Goal: Information Seeking & Learning: Learn about a topic

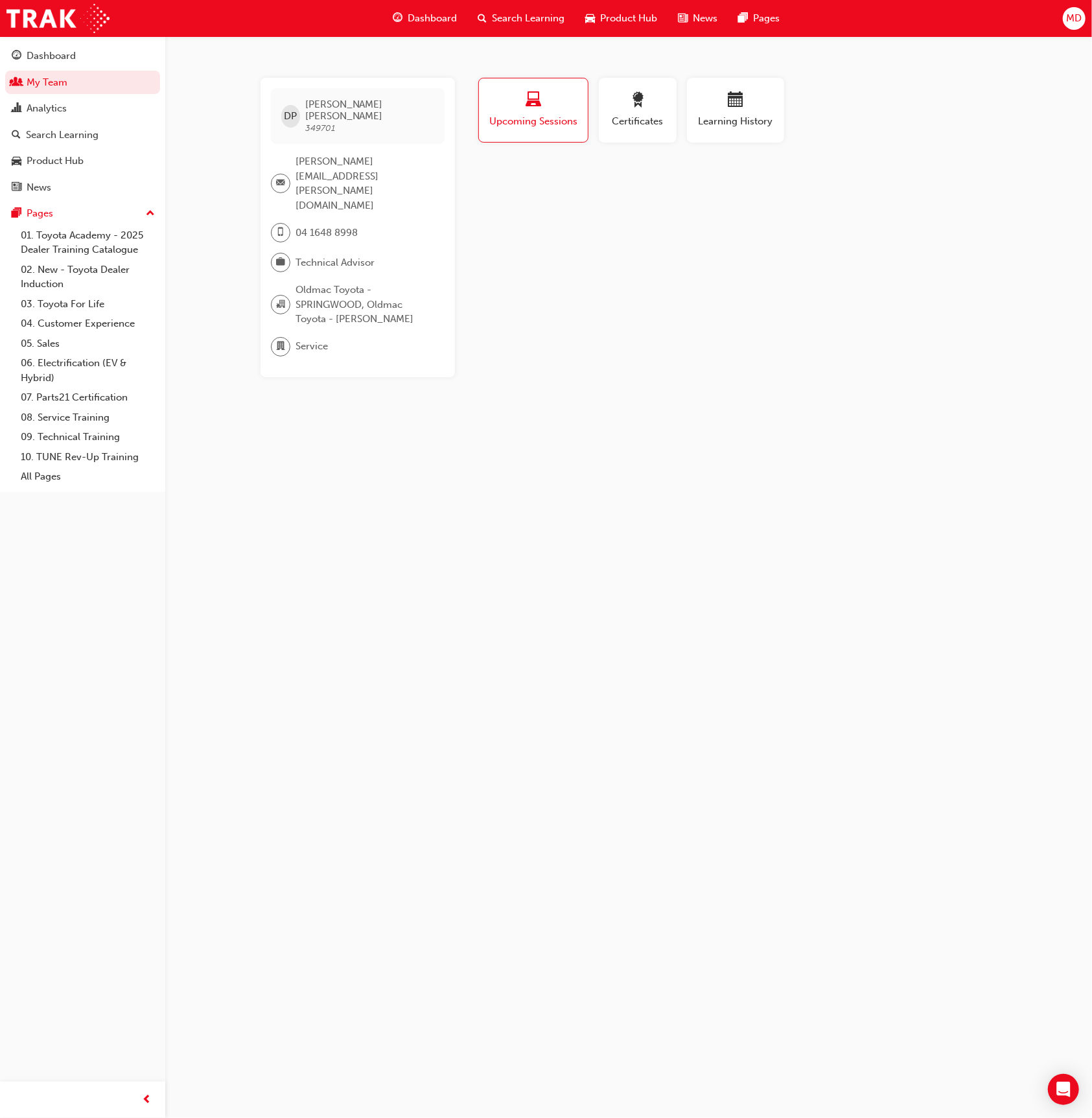
click at [1075, 21] on span "MD" at bounding box center [1073, 19] width 15 height 15
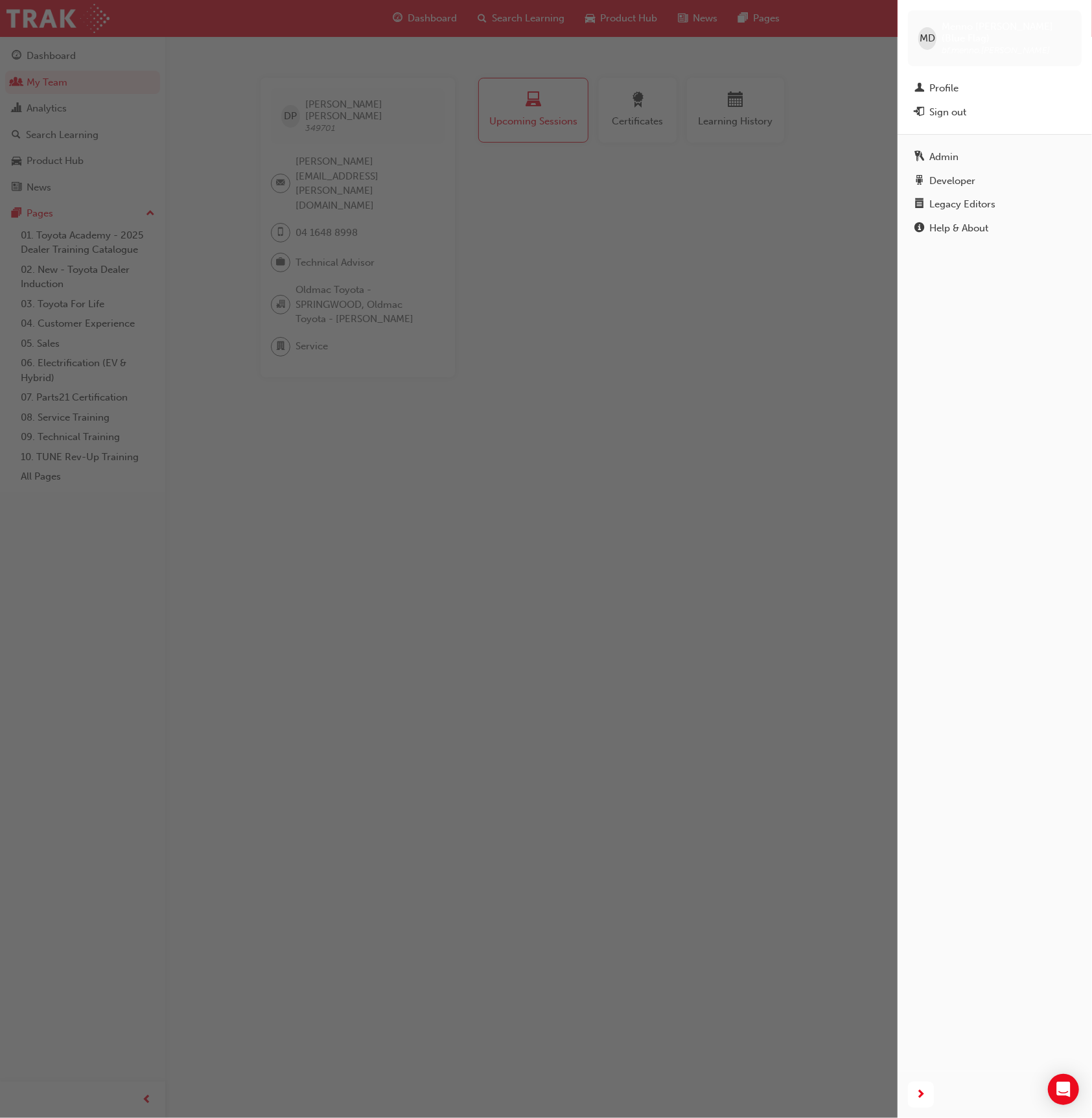
drag, startPoint x: 418, startPoint y: 207, endPoint x: 288, endPoint y: 196, distance: 130.5
click at [418, 207] on div "button" at bounding box center [448, 559] width 897 height 1118
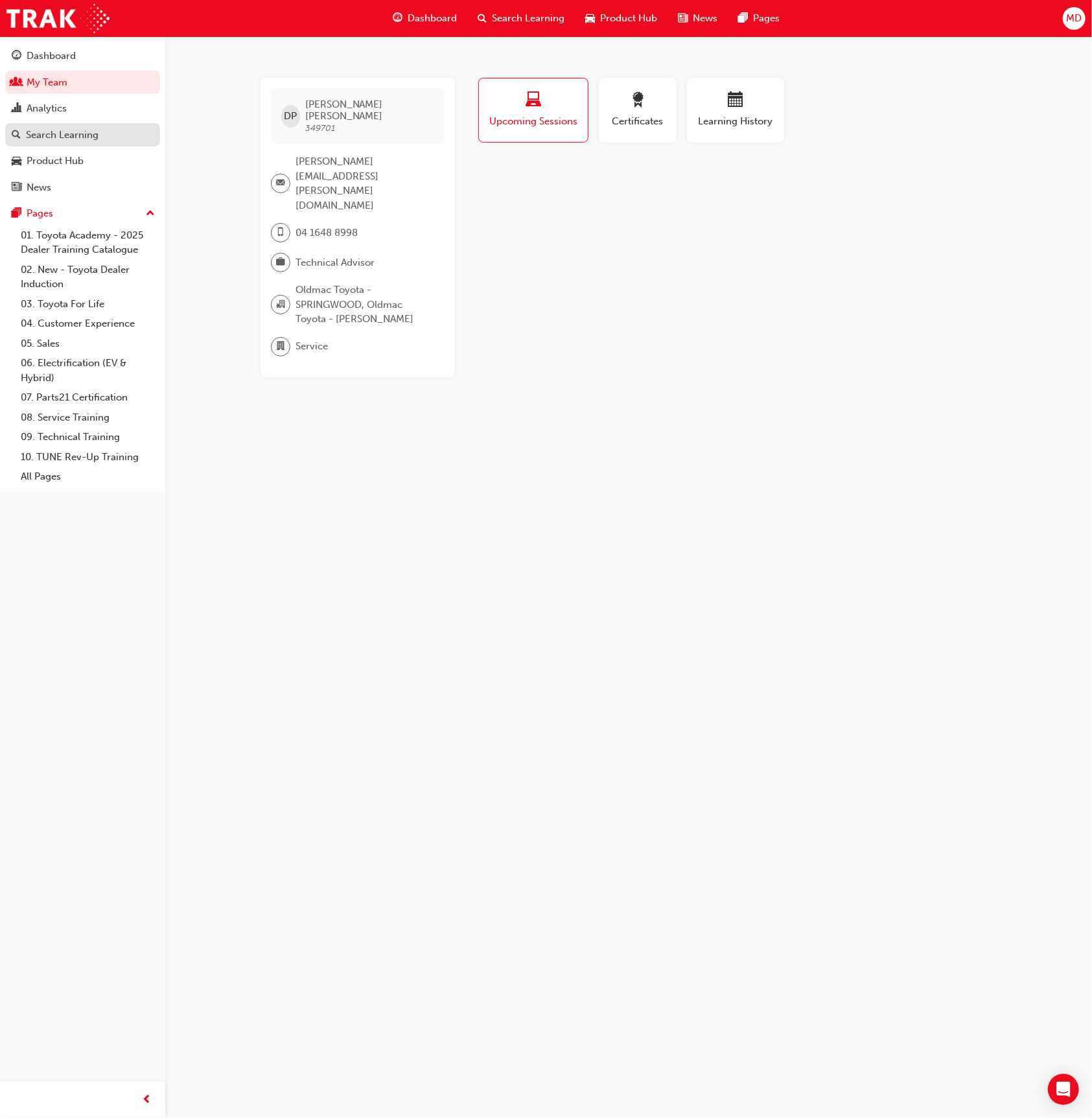
click at [45, 136] on div "Search Learning" at bounding box center [62, 135] width 73 height 15
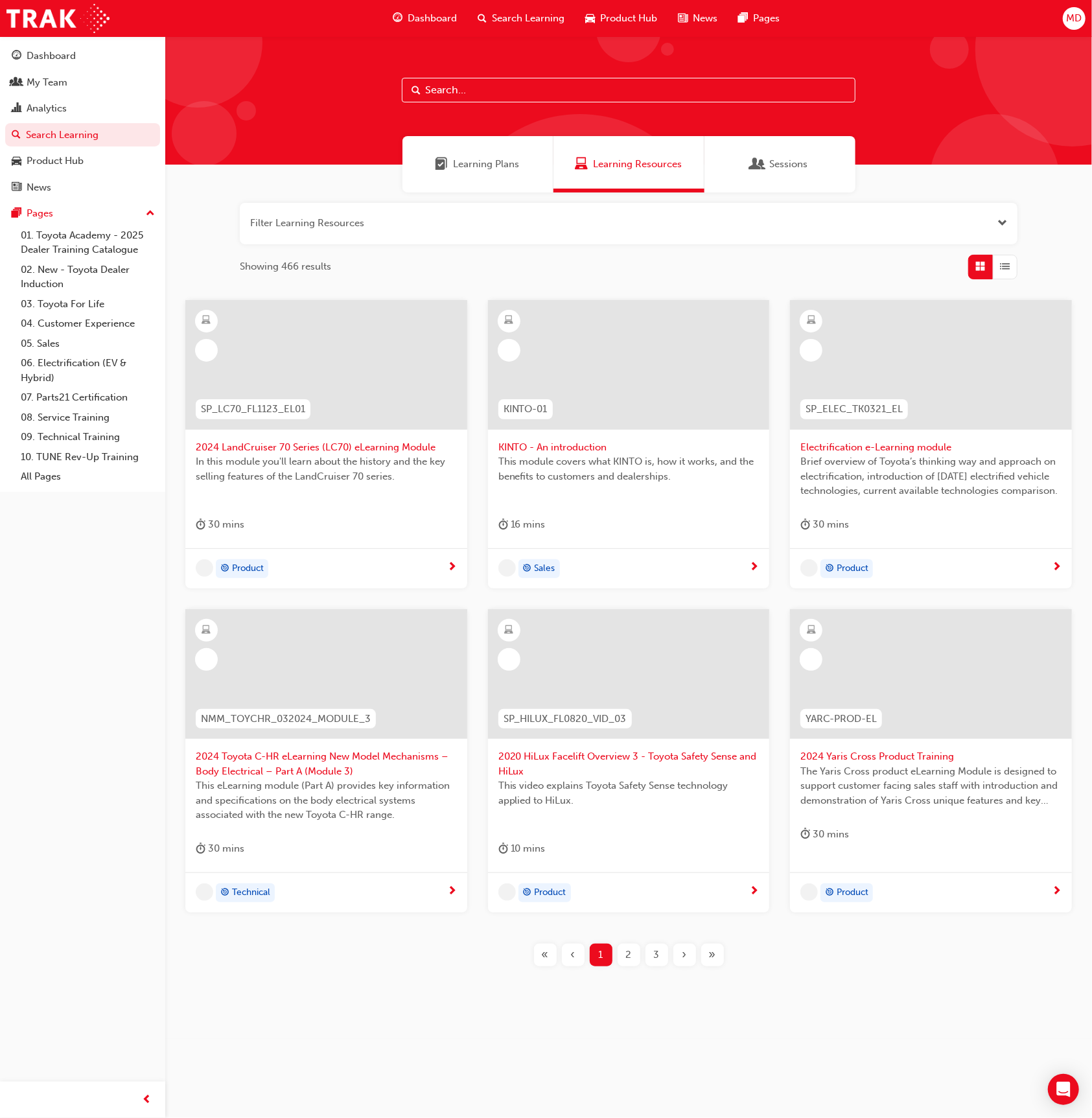
click at [625, 95] on input "text" at bounding box center [628, 90] width 454 height 25
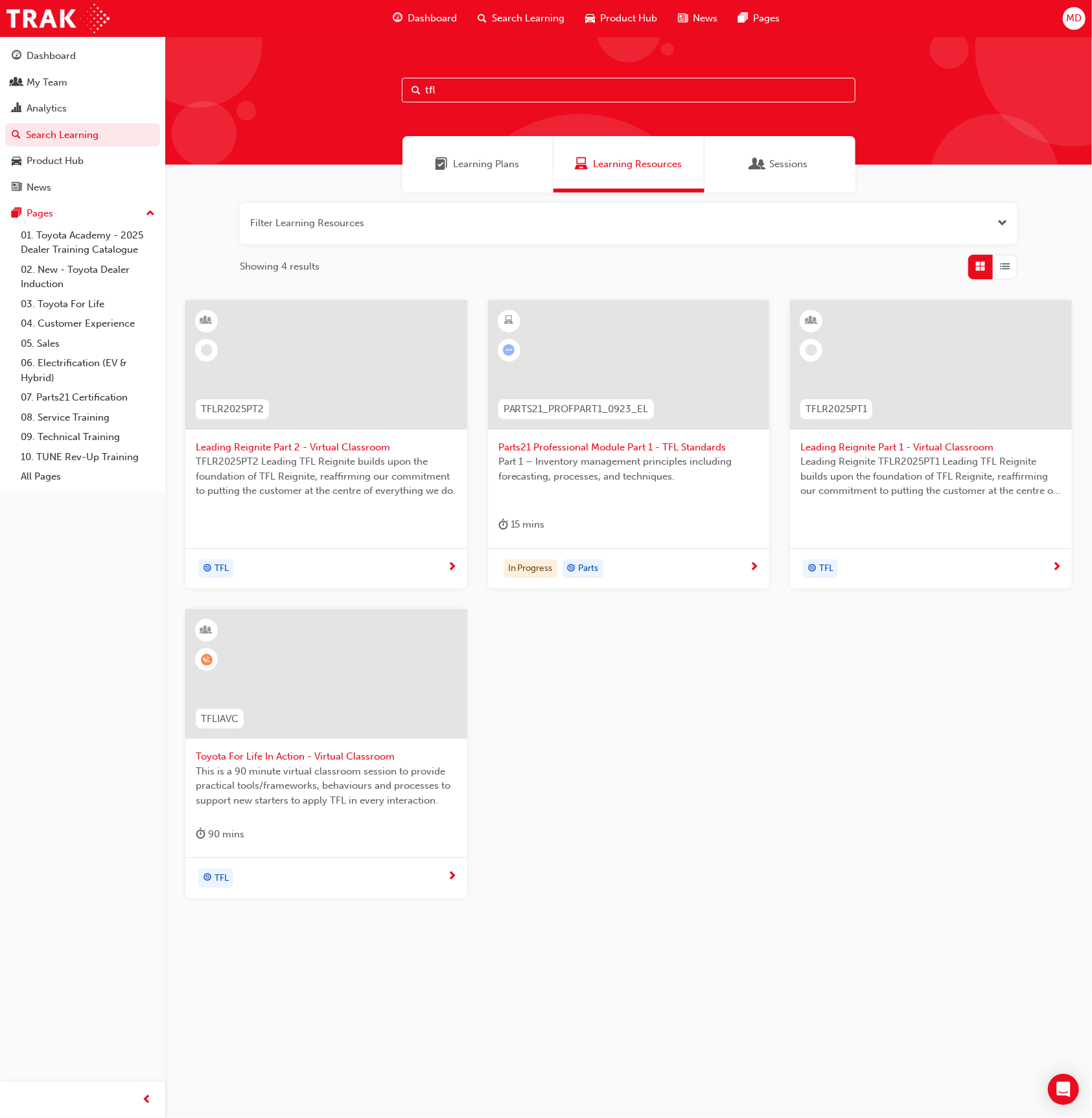
type input "tfl"
click at [433, 750] on span "Toyota For Life In Action - Virtual Classroom" at bounding box center [326, 757] width 261 height 15
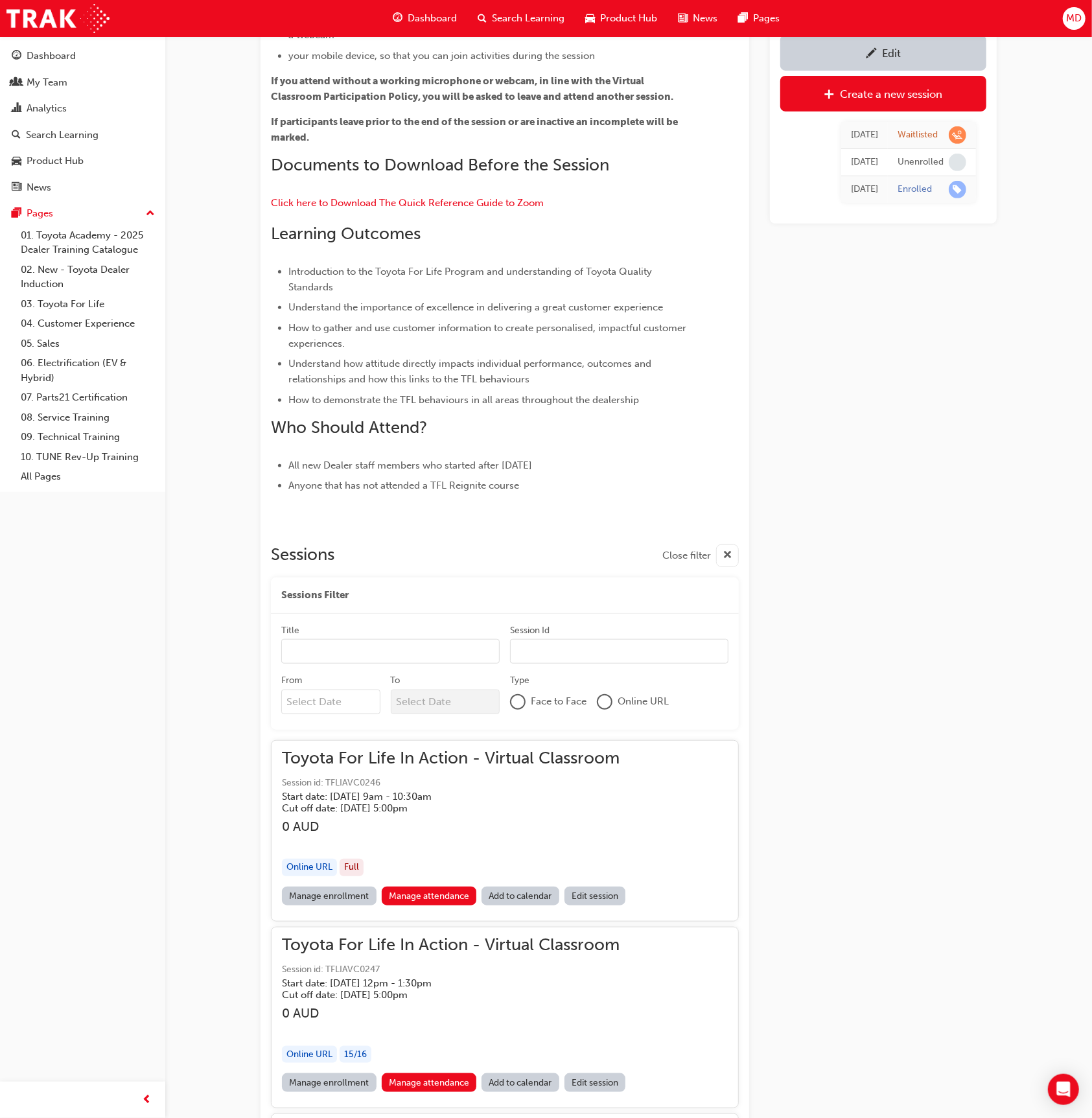
scroll to position [12997, 0]
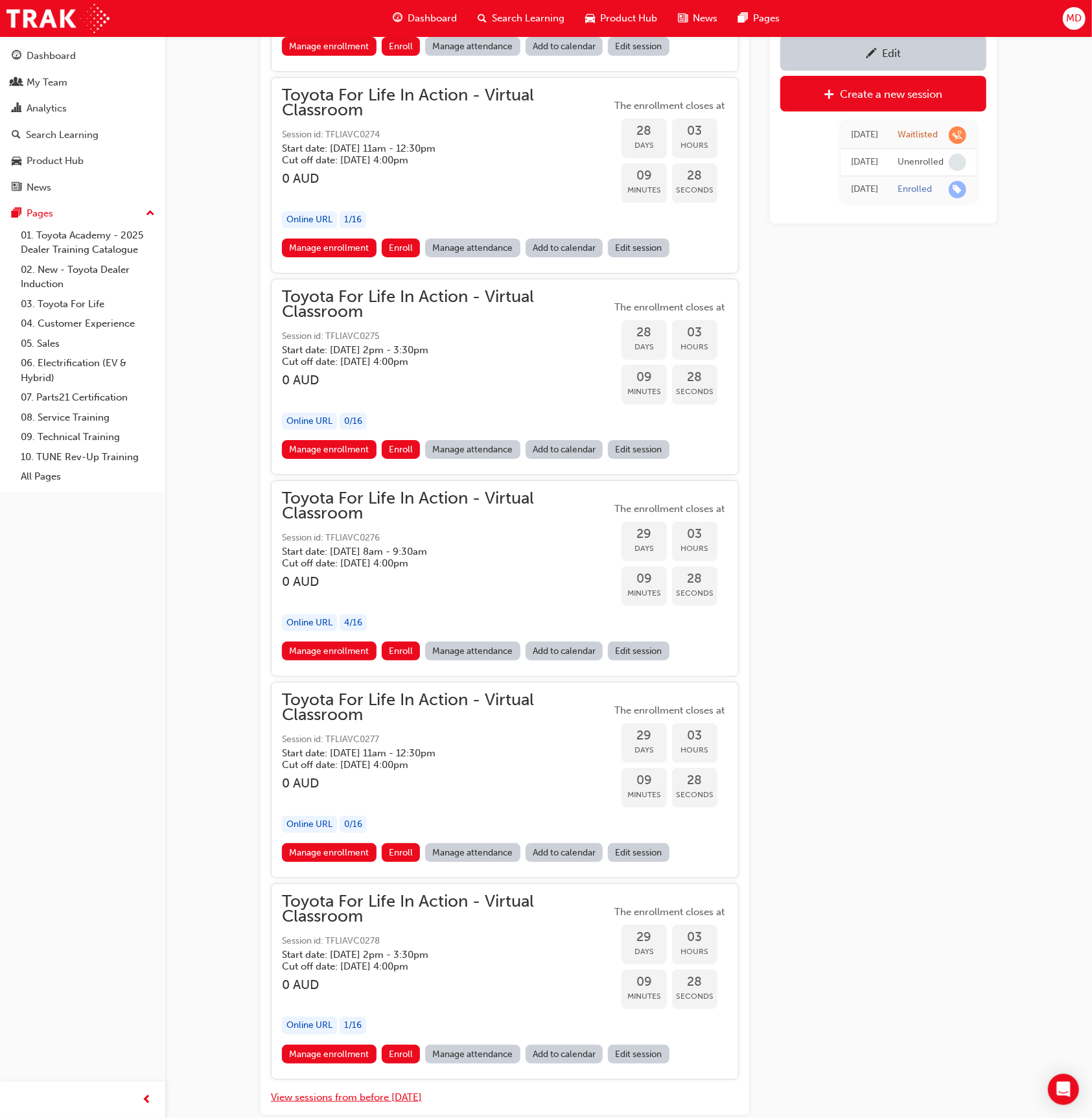
click at [342, 1090] on button "View sessions from before today" at bounding box center [346, 1097] width 151 height 15
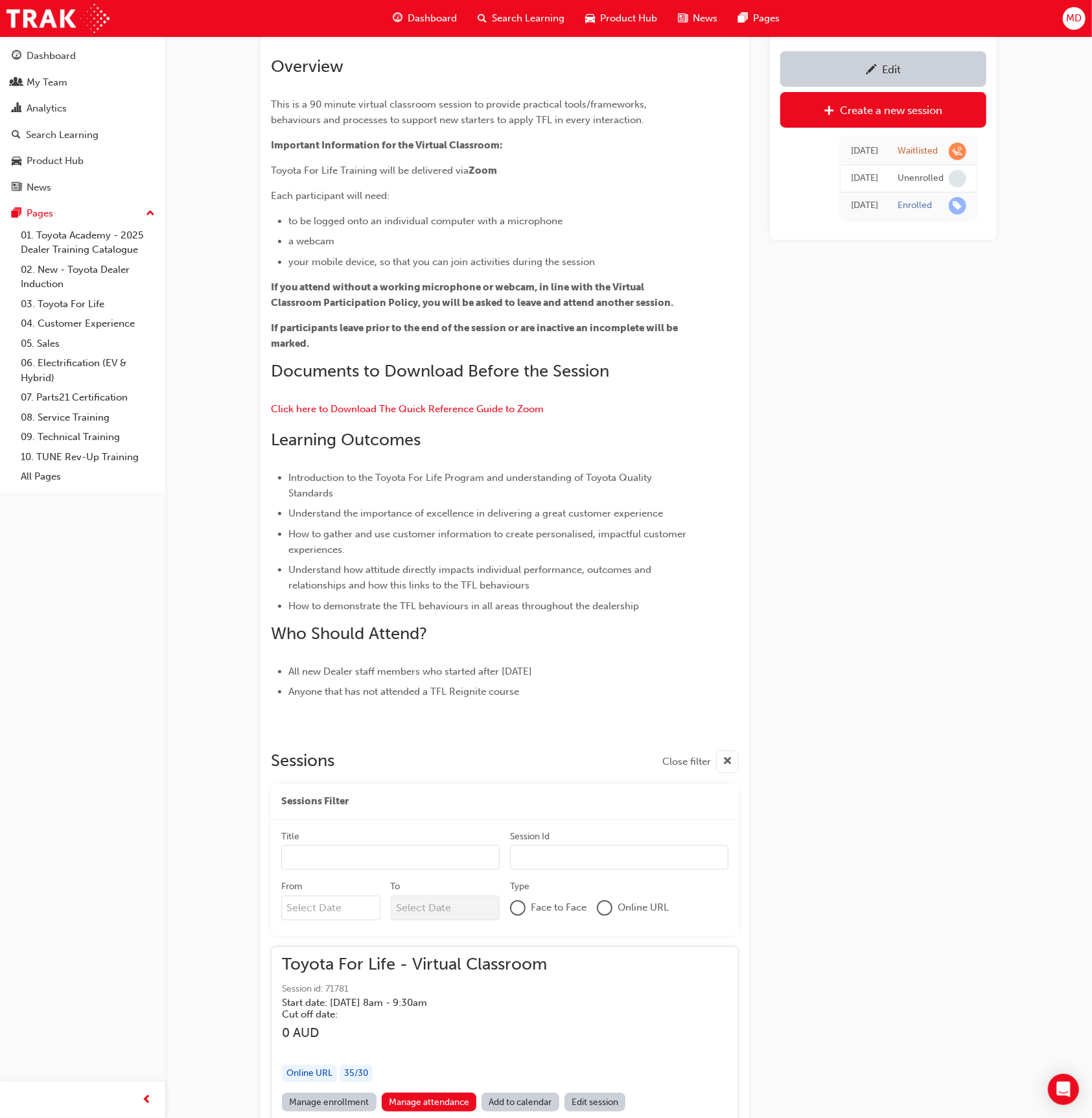
scroll to position [97624, 0]
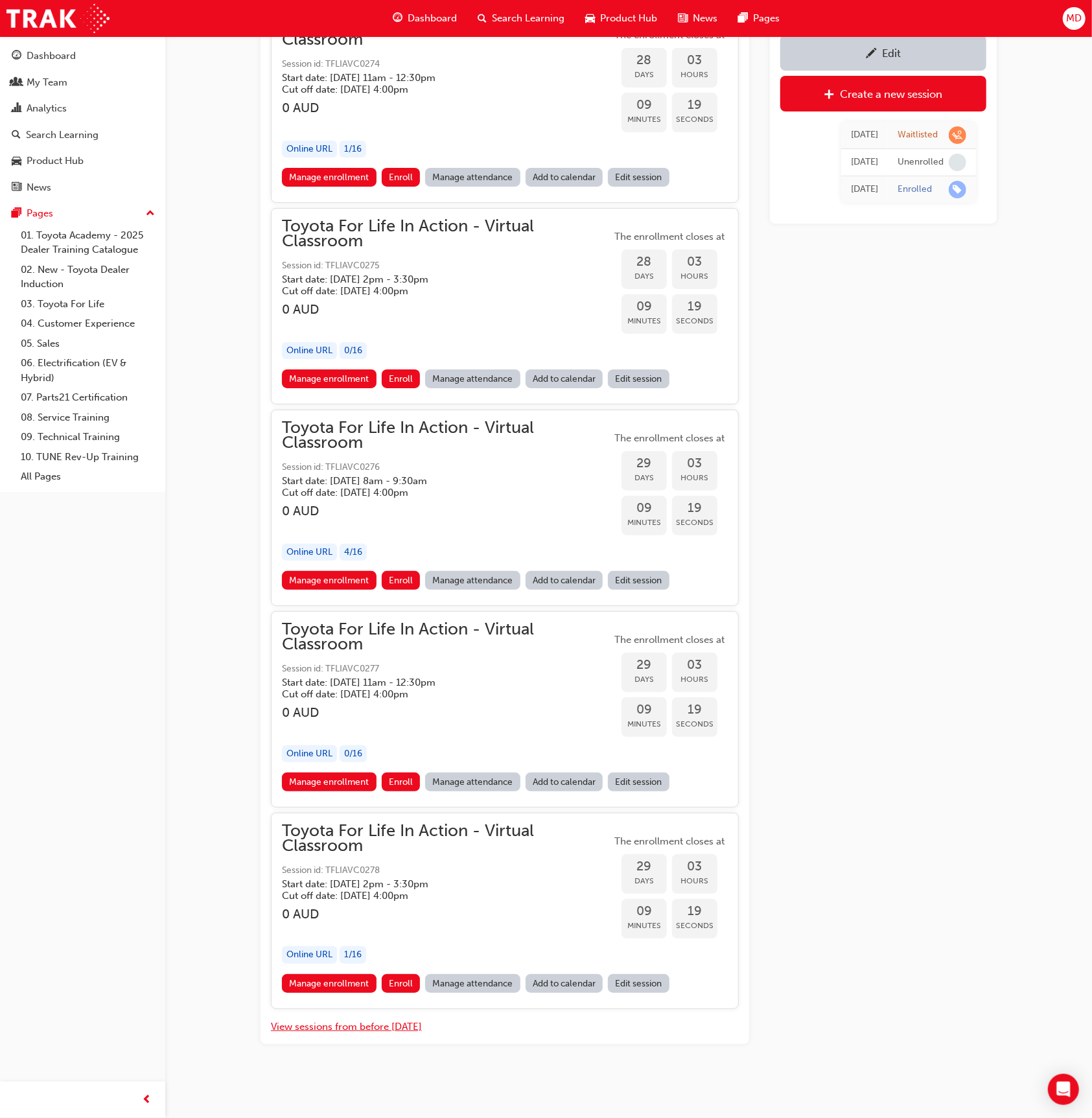
scroll to position [12997, 0]
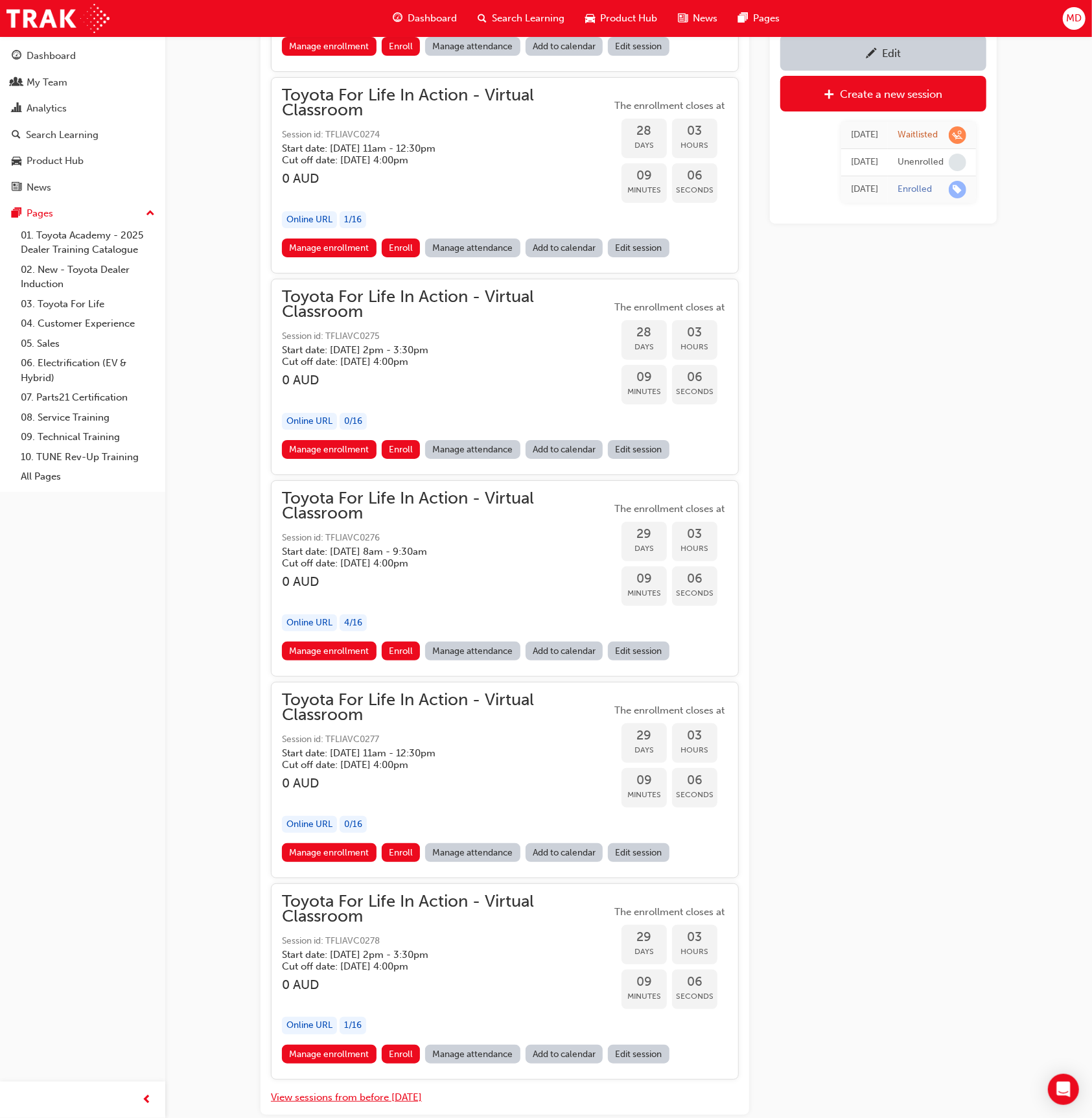
click at [364, 1090] on button "View sessions from before today" at bounding box center [346, 1097] width 151 height 15
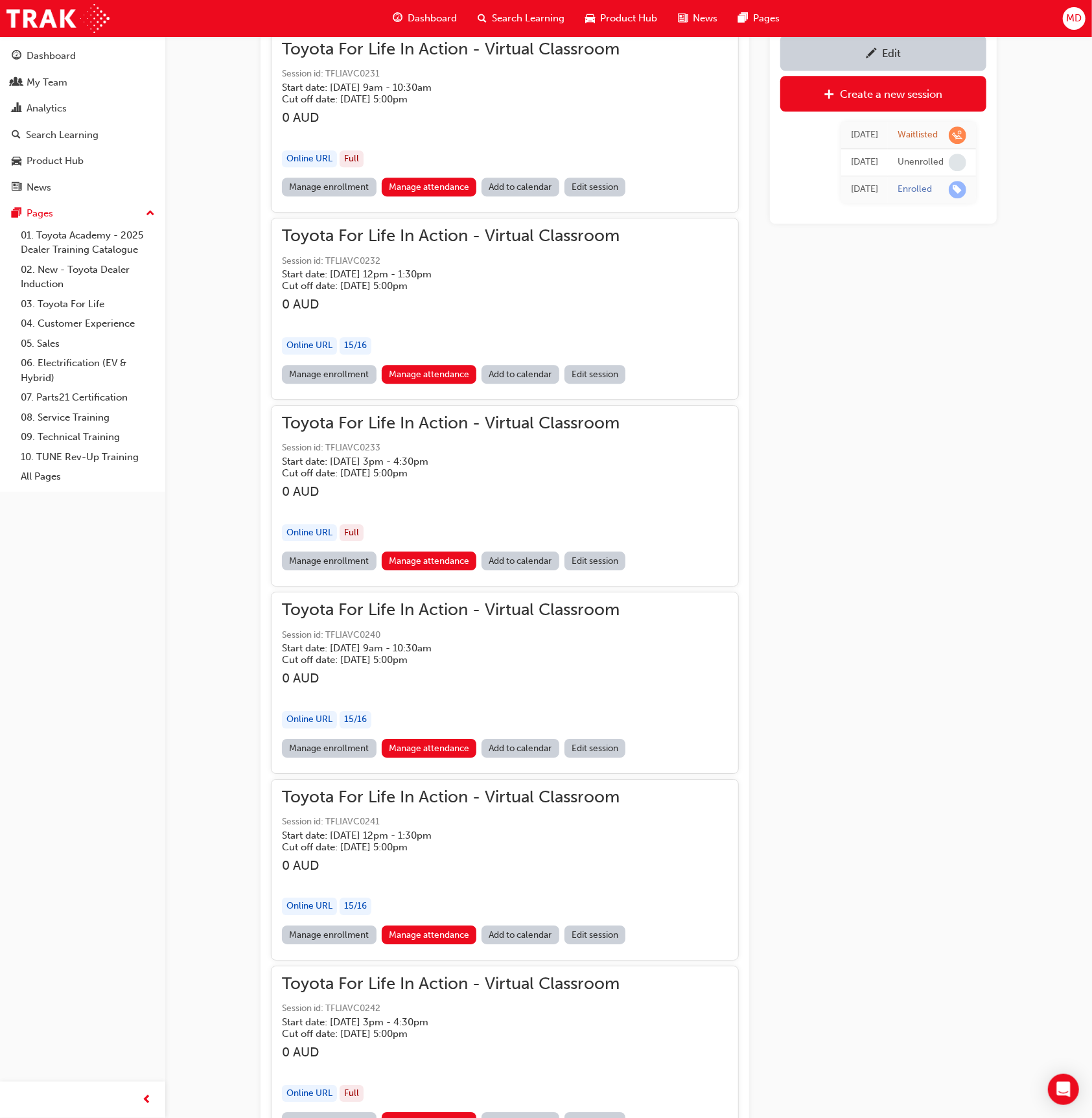
scroll to position [97628, 0]
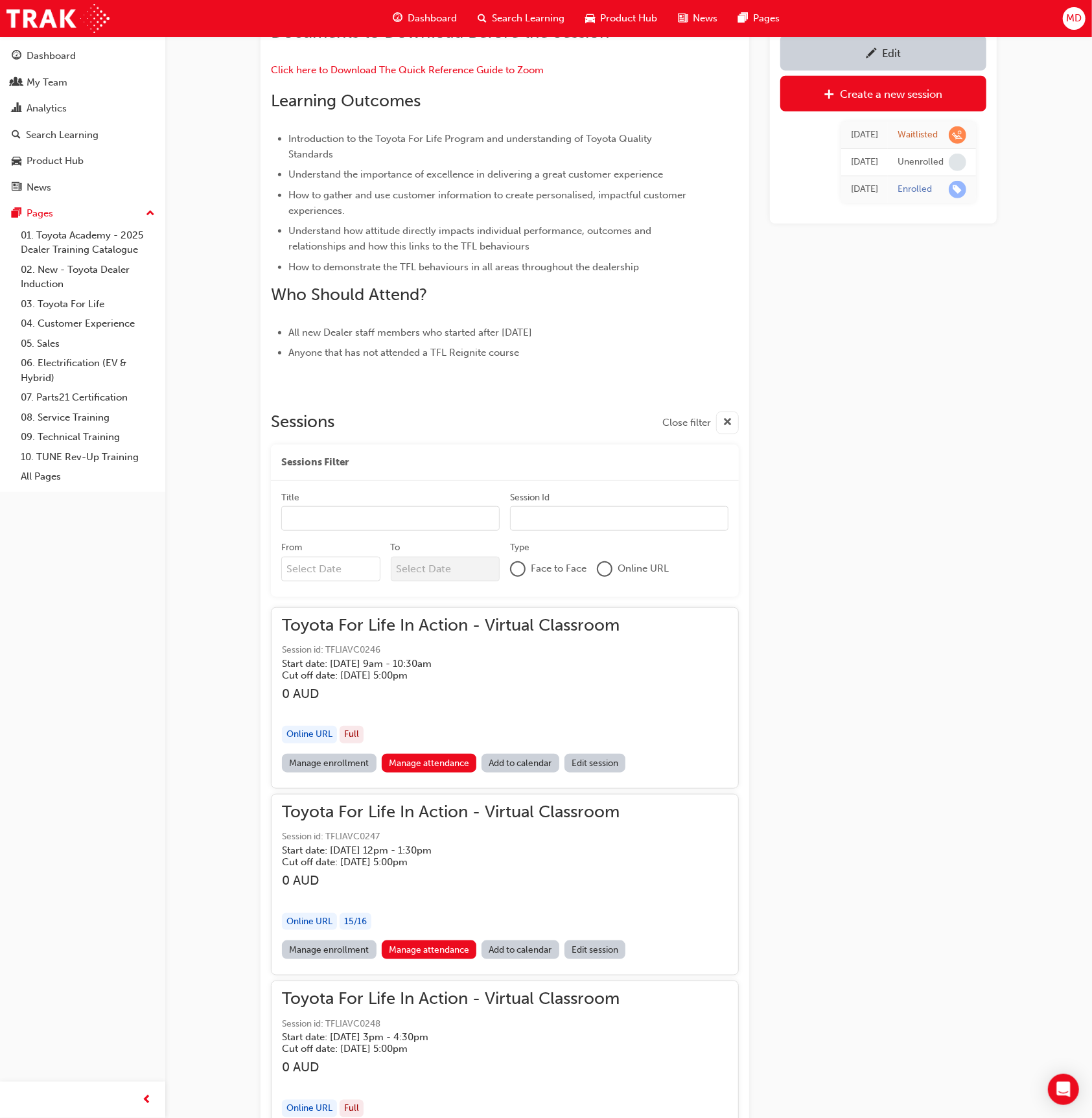
scroll to position [504, 0]
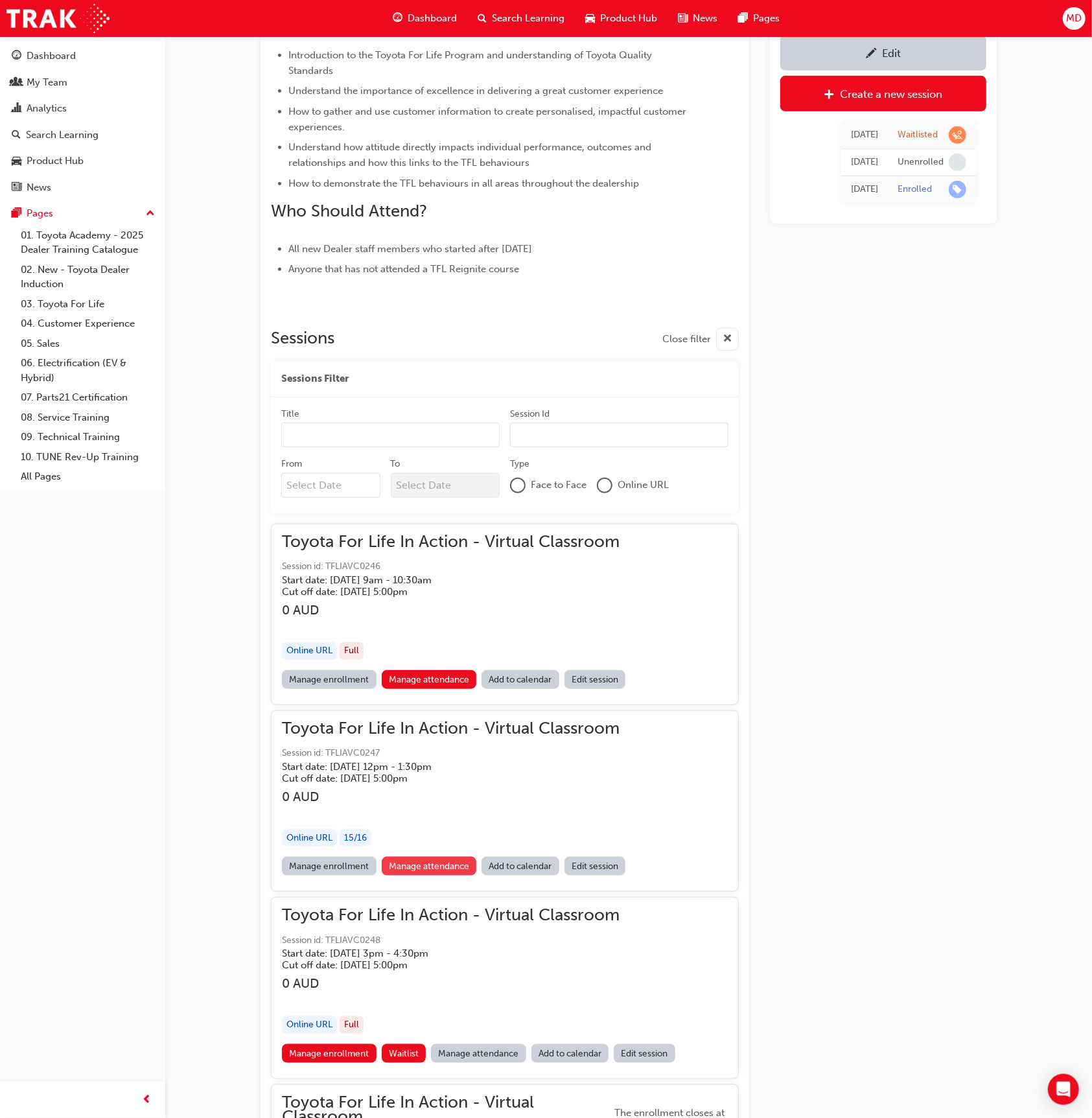
click at [439, 865] on link "Manage attendance" at bounding box center [429, 866] width 95 height 19
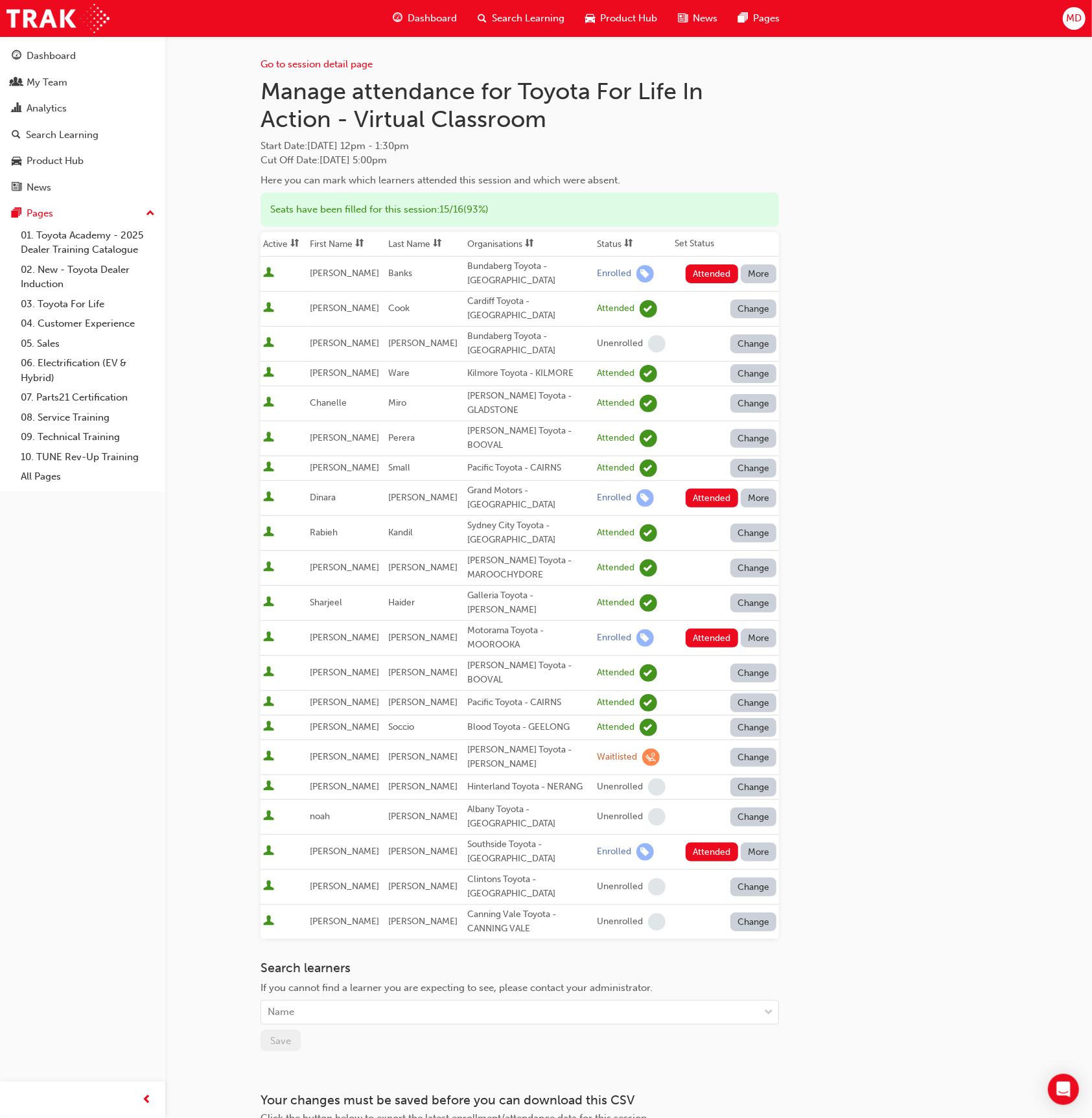
click at [433, 241] on span "sorting-icon" at bounding box center [438, 244] width 9 height 11
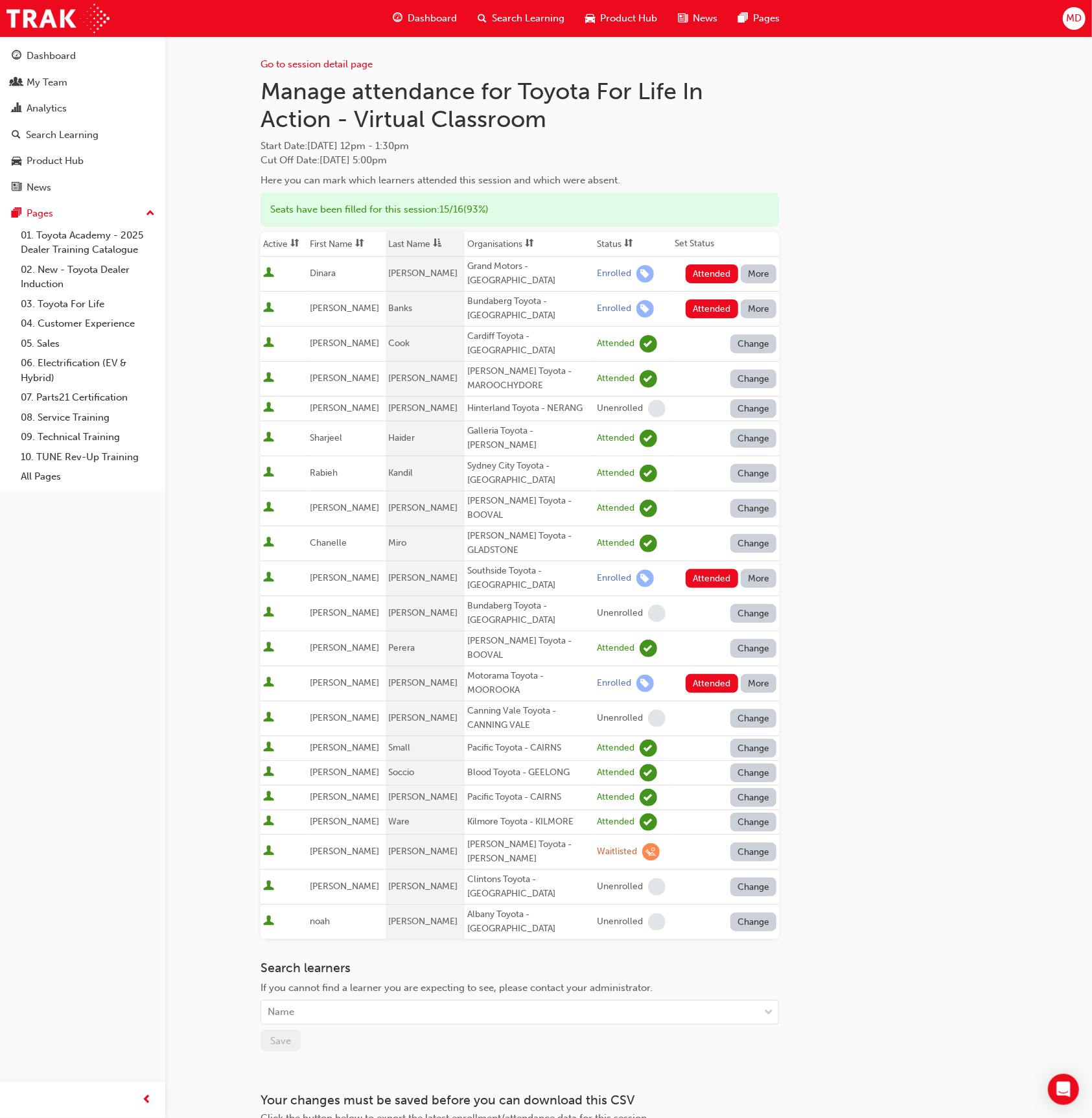
click at [754, 266] on button "More" at bounding box center [759, 274] width 36 height 19
click at [749, 340] on div "Unenrolled" at bounding box center [750, 348] width 50 height 15
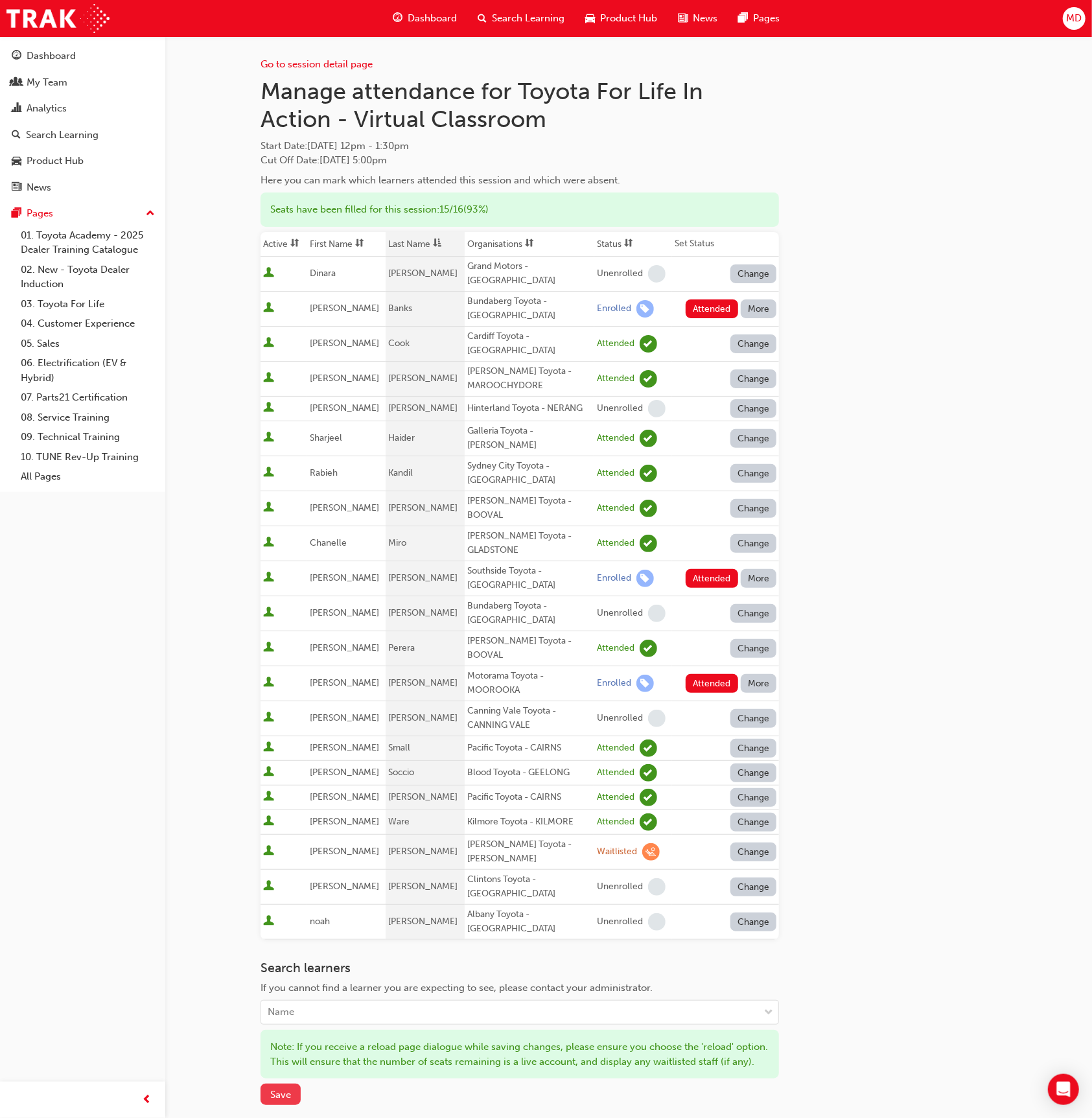
click at [280, 1089] on span "Save" at bounding box center [280, 1095] width 21 height 12
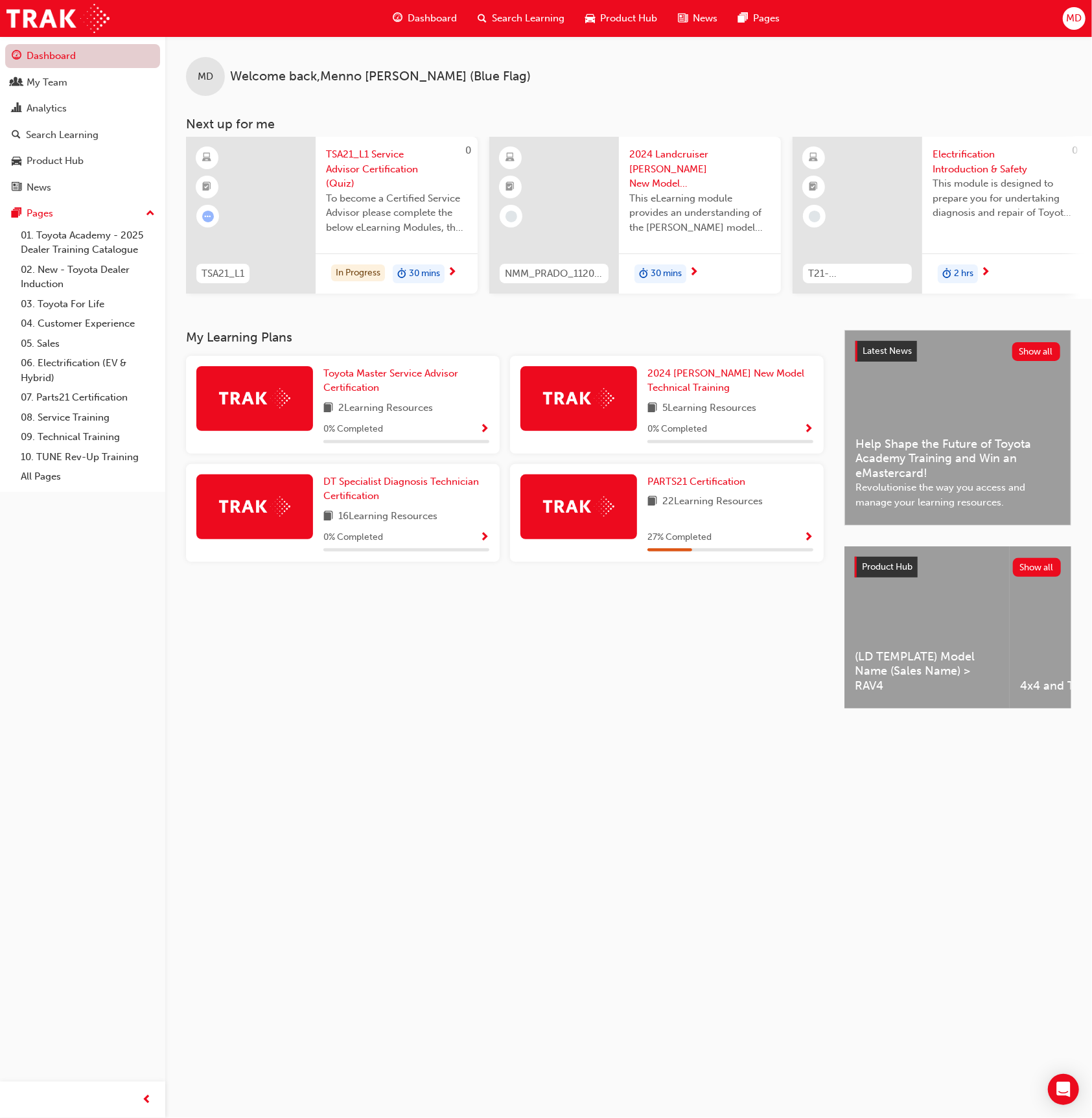
click at [75, 57] on link "Dashboard" at bounding box center [83, 56] width 155 height 24
click at [99, 96] on button "Dashboard My Team Analytics Search Learning Product Hub News Pages" at bounding box center [83, 121] width 155 height 160
click at [92, 133] on div "Search Learning" at bounding box center [62, 135] width 73 height 15
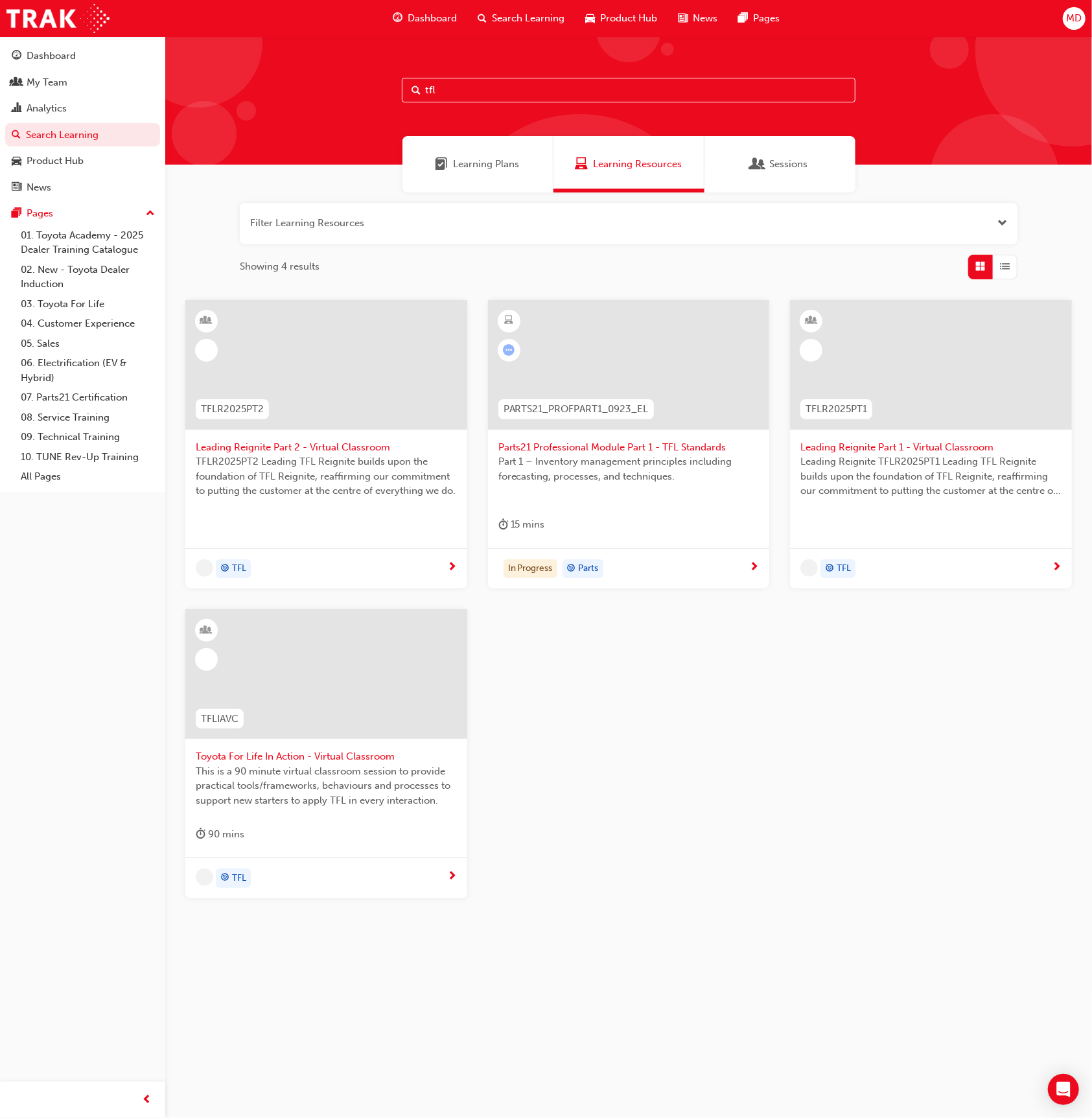
click at [460, 173] on div "Learning Plans" at bounding box center [478, 164] width 151 height 57
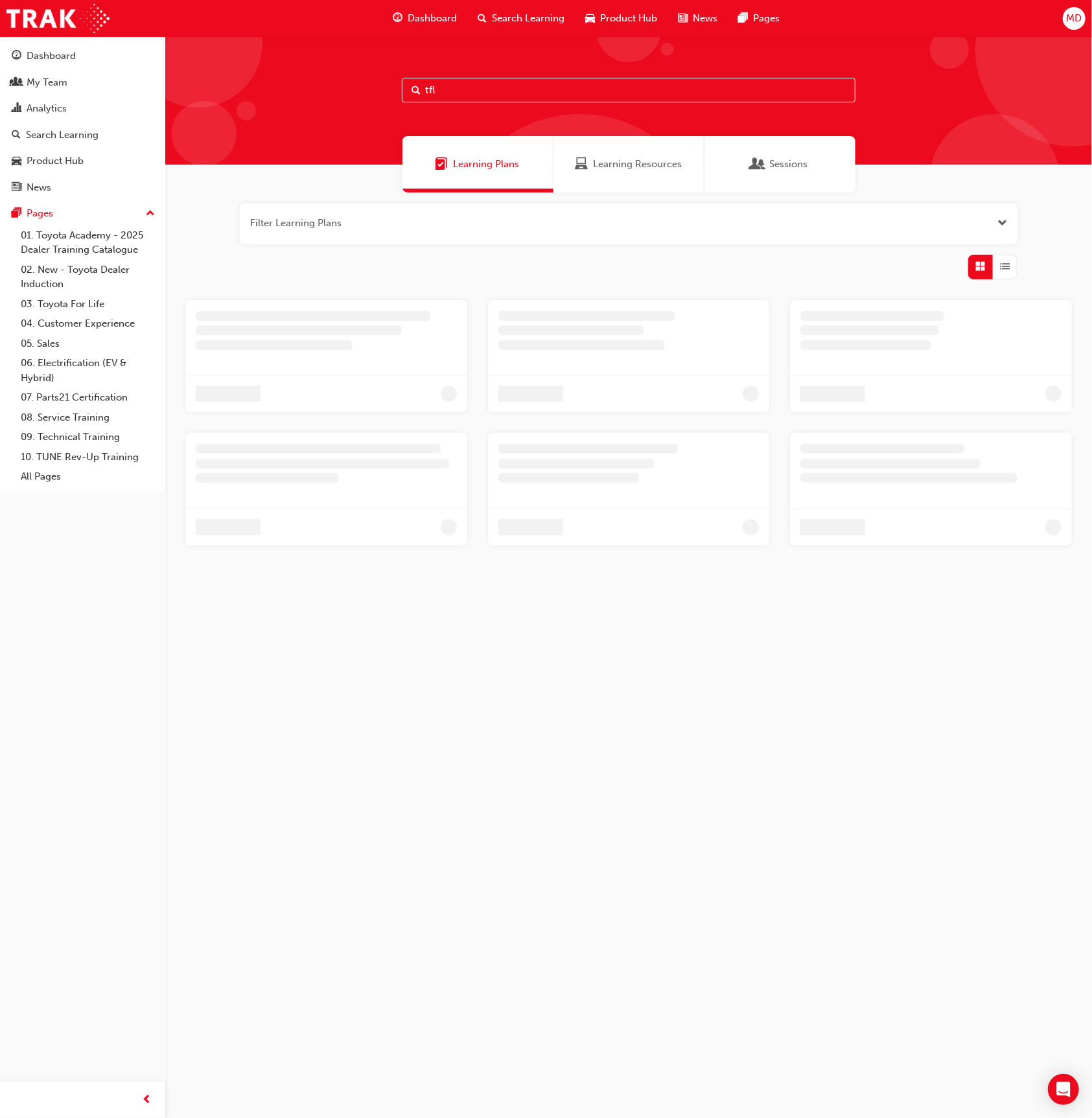
drag, startPoint x: 452, startPoint y: 93, endPoint x: 458, endPoint y: 89, distance: 7.2
click at [453, 91] on input "tfl" at bounding box center [628, 90] width 454 height 25
click at [334, 83] on div "tfl" at bounding box center [628, 100] width 927 height 129
type input "uv"
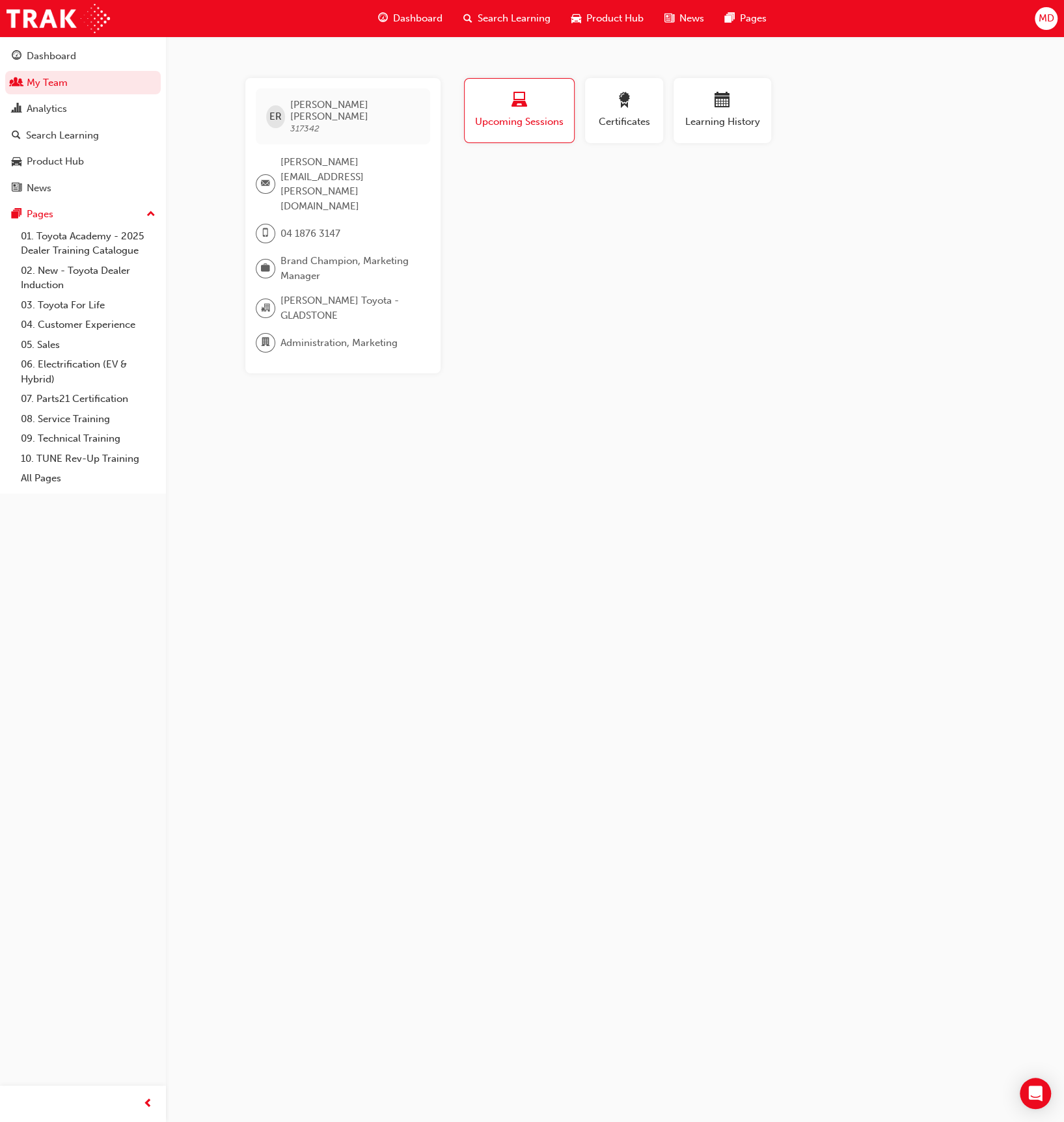
drag, startPoint x: 774, startPoint y: 239, endPoint x: 741, endPoint y: 150, distance: 94.9
click at [772, 227] on div "Profile Upcoming Sessions Certificates Learning History ER [PERSON_NAME] 317342…" at bounding box center [723, 226] width 523 height 296
click at [737, 139] on button "Learning History" at bounding box center [722, 110] width 98 height 65
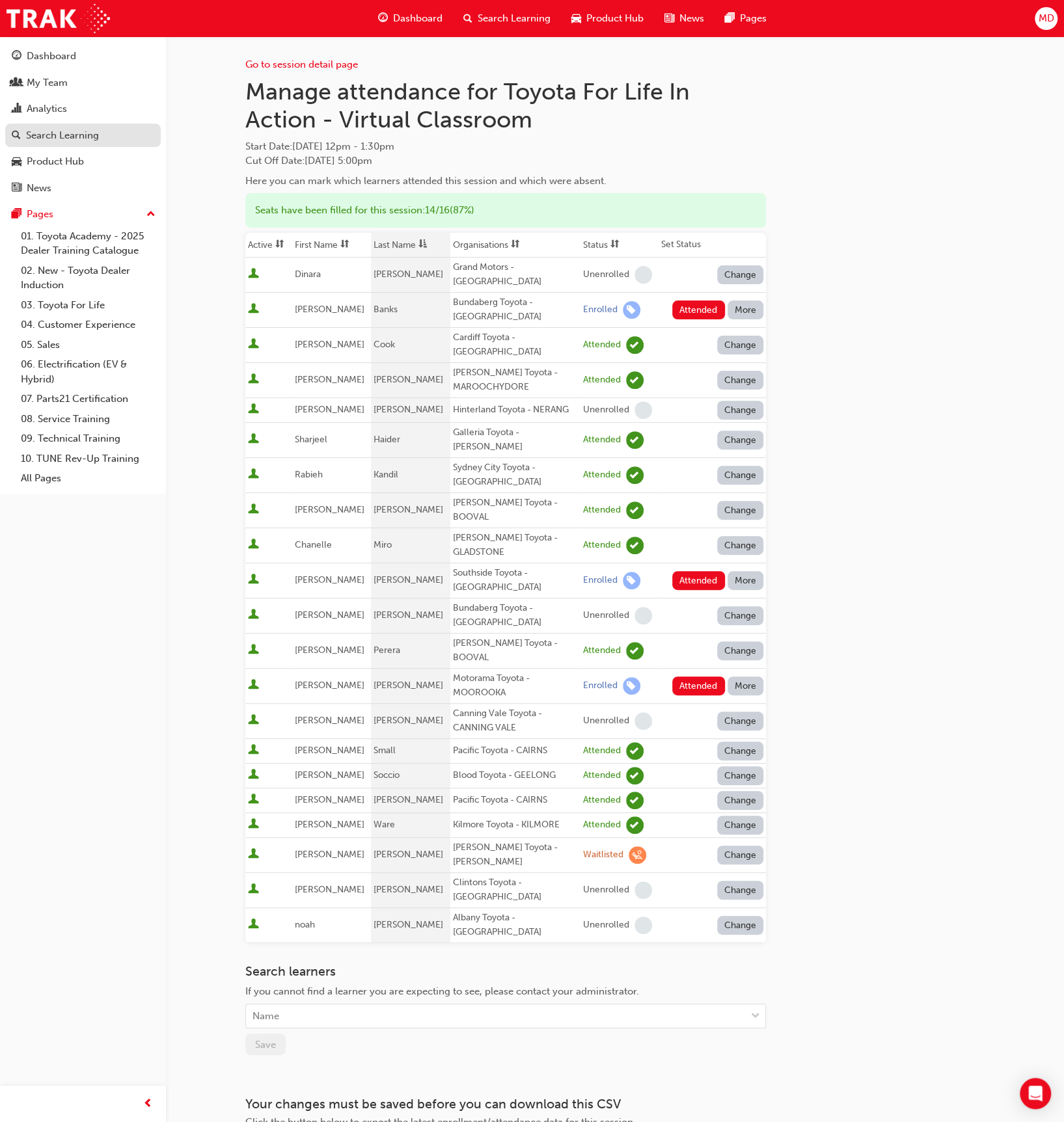
click at [75, 136] on div "Search Learning" at bounding box center [62, 136] width 73 height 15
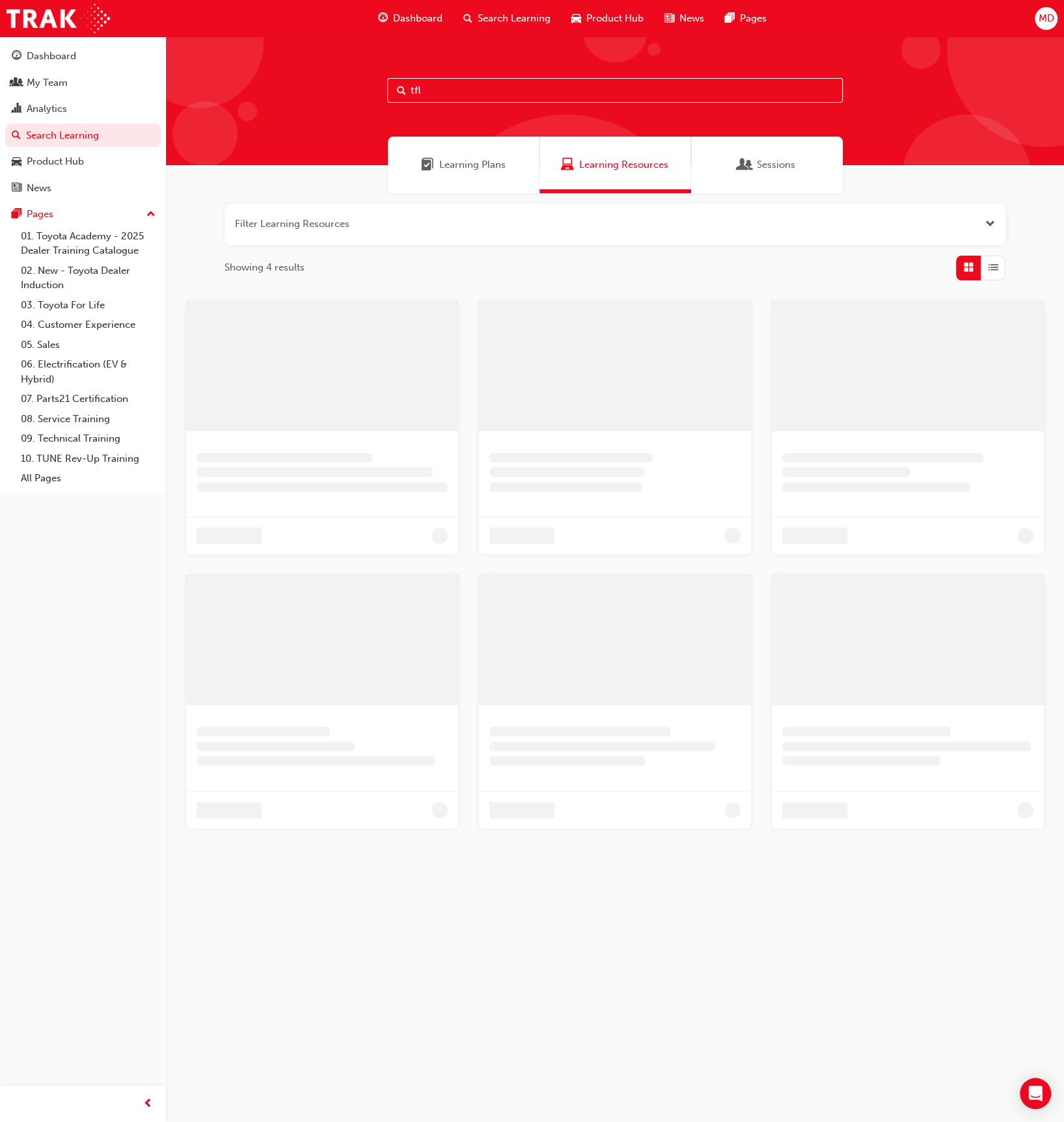
drag, startPoint x: 475, startPoint y: 80, endPoint x: 318, endPoint y: 84, distance: 157.1
click at [318, 85] on div "tfl" at bounding box center [615, 100] width 898 height 129
drag, startPoint x: 412, startPoint y: 92, endPoint x: 381, endPoint y: 90, distance: 31.1
click at [377, 91] on div "tfl" at bounding box center [615, 100] width 898 height 129
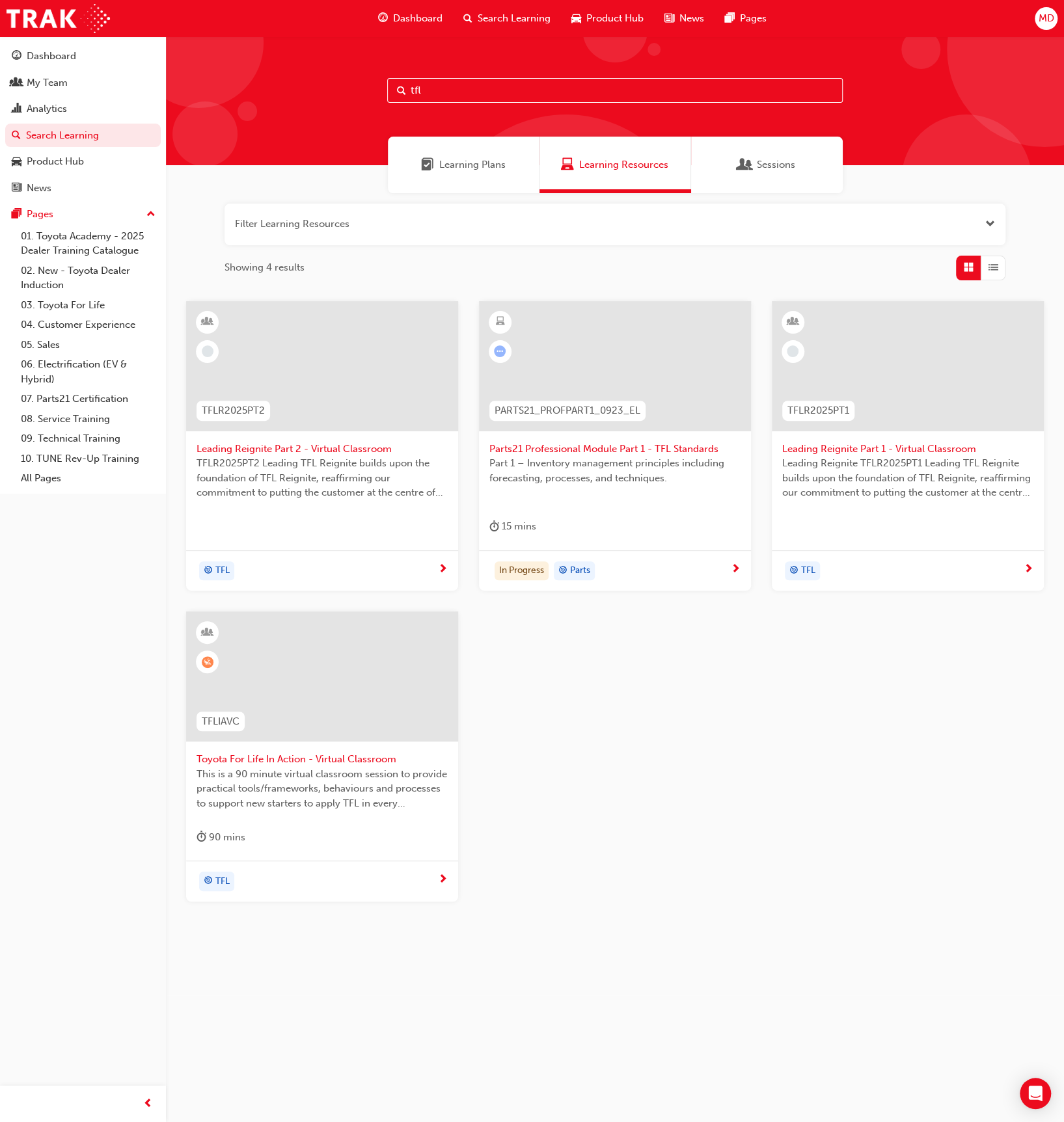
paste input "Special ordering and heijunka"
drag, startPoint x: 427, startPoint y: 92, endPoint x: 389, endPoint y: 88, distance: 38.2
click at [388, 88] on input "tfl" at bounding box center [615, 90] width 455 height 25
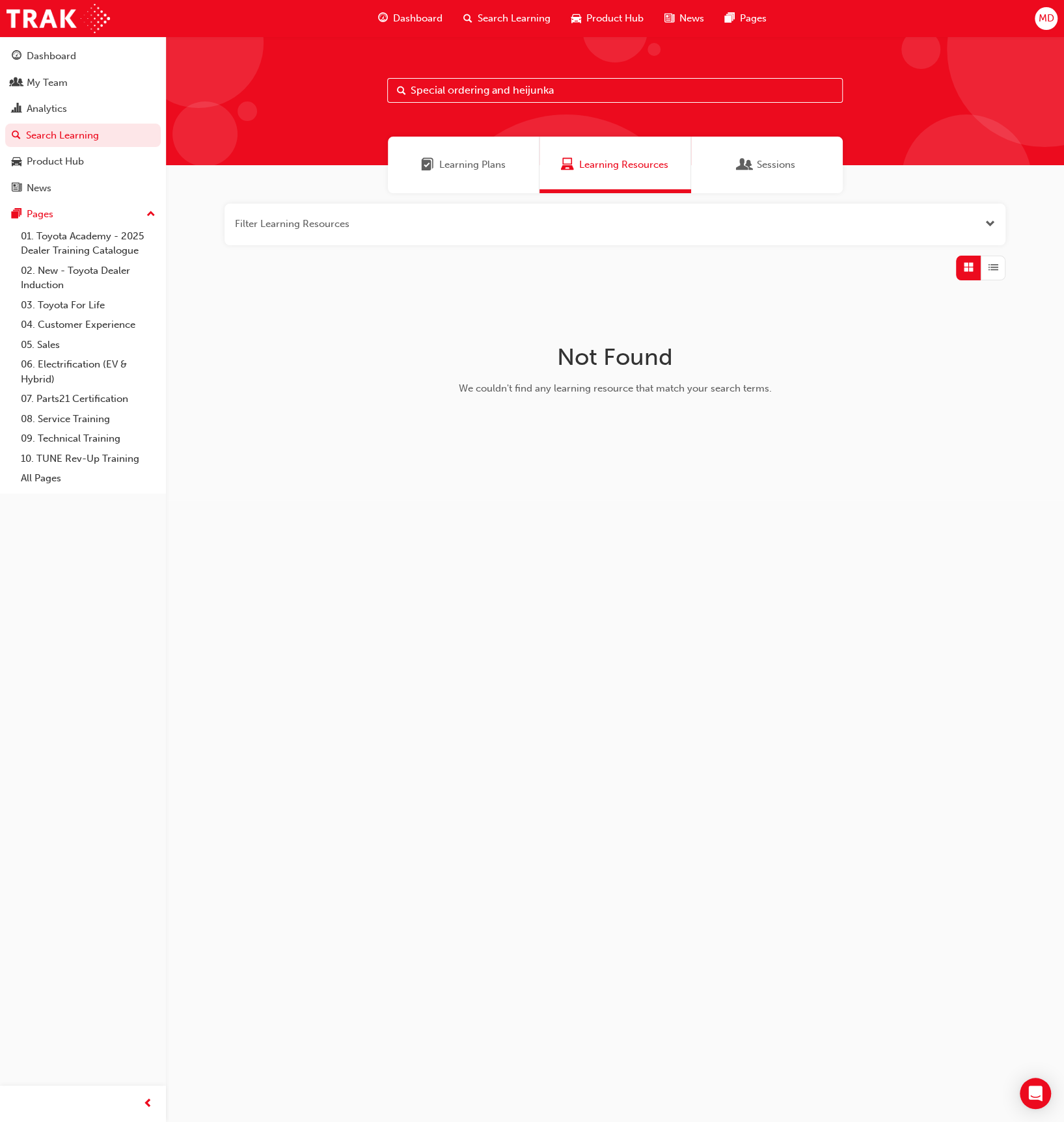
click at [447, 90] on input "Special ordering and heijunka" at bounding box center [615, 90] width 455 height 25
click at [557, 90] on input "Special ordering and heijunka" at bounding box center [615, 90] width 455 height 25
drag, startPoint x: 580, startPoint y: 93, endPoint x: 498, endPoint y: 96, distance: 82.1
click at [499, 96] on input "Special ordering and heijunka" at bounding box center [615, 90] width 455 height 25
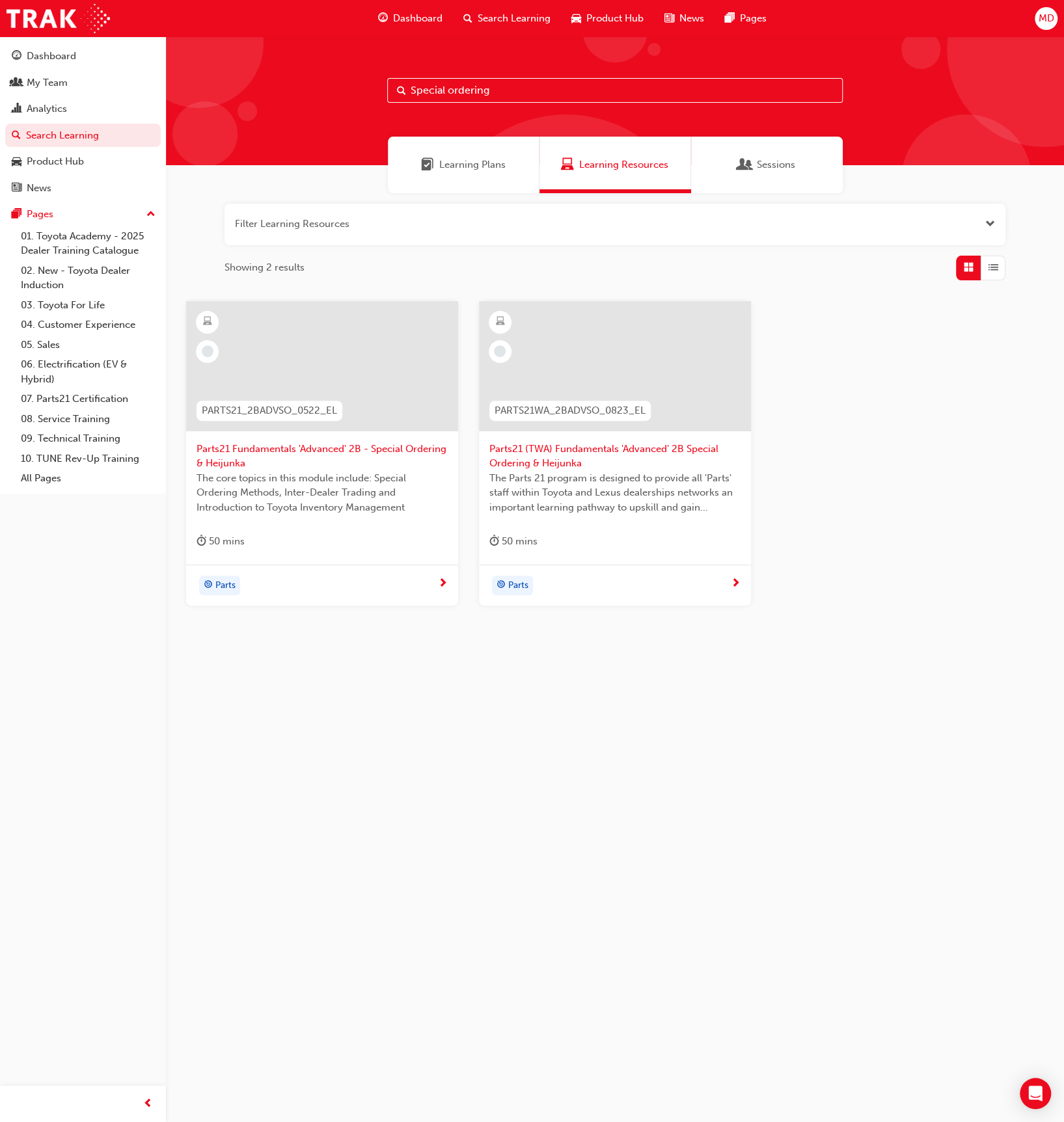
type input "Special ordering"
click at [324, 445] on span "Parts21 Fundamentals 'Advanced' 2B - Special Ordering & Heijunka" at bounding box center [322, 457] width 251 height 29
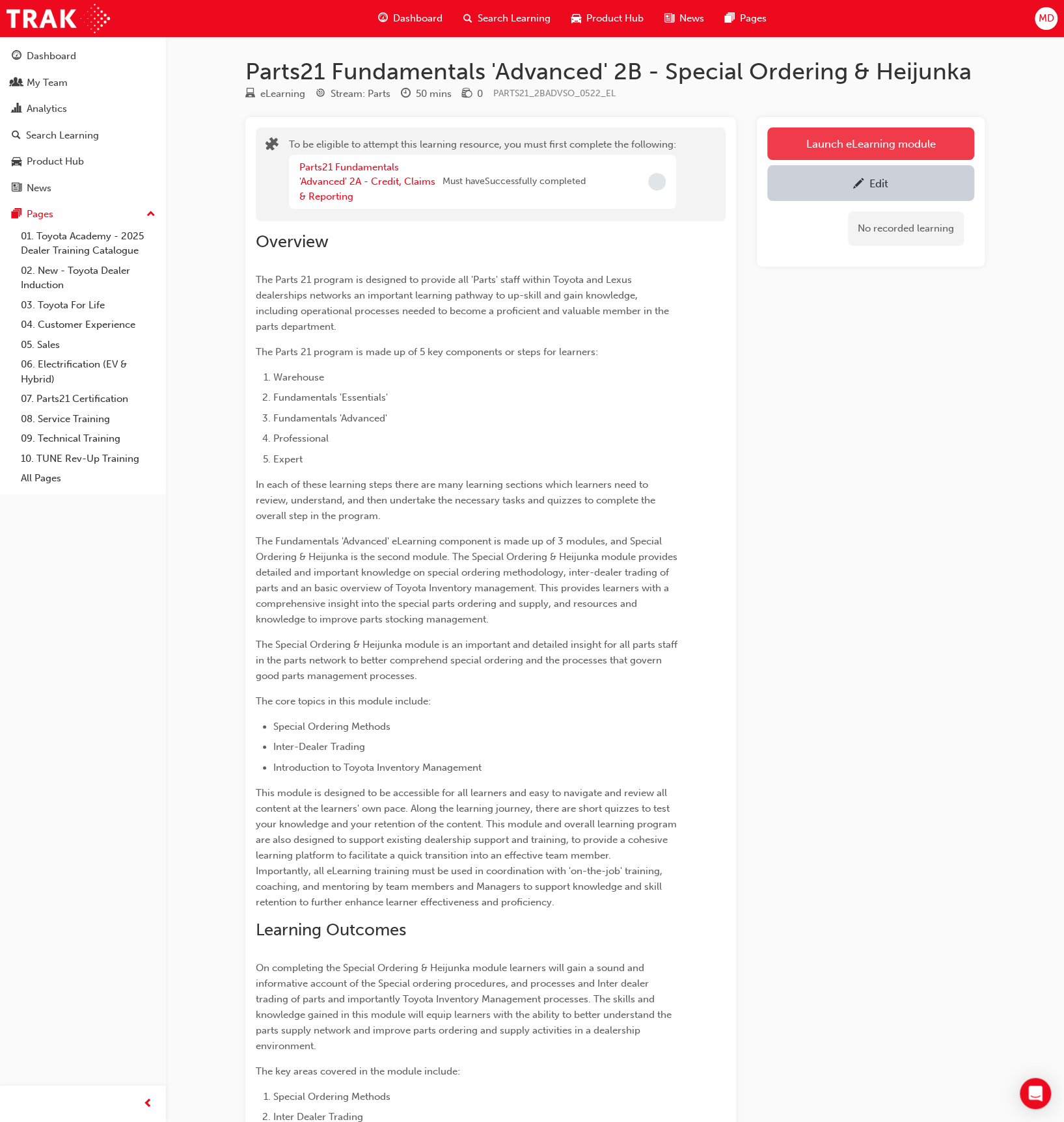
click at [845, 134] on button "Launch eLearning module" at bounding box center [870, 144] width 207 height 33
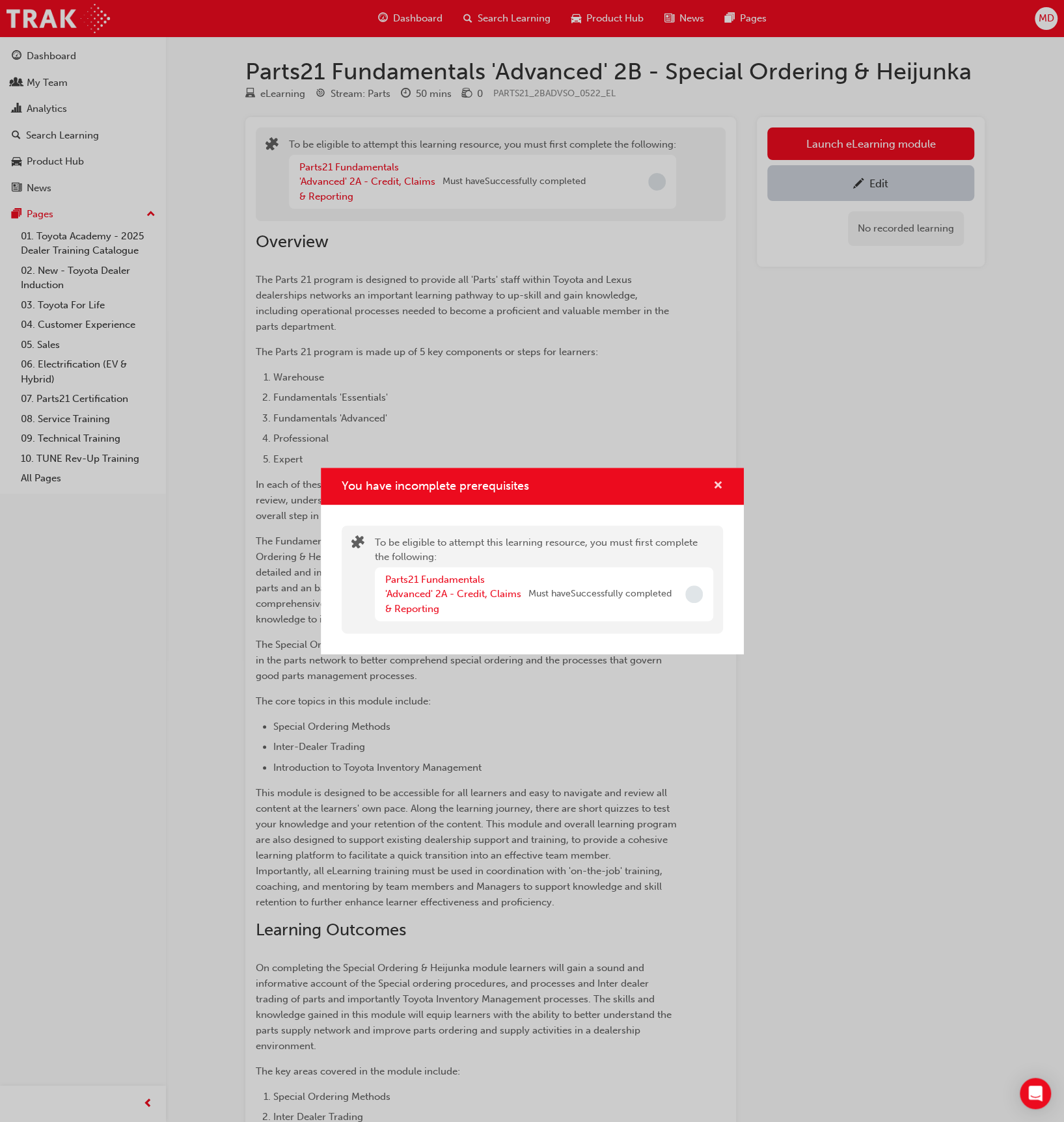
click at [720, 491] on span "cross-icon" at bounding box center [718, 487] width 10 height 12
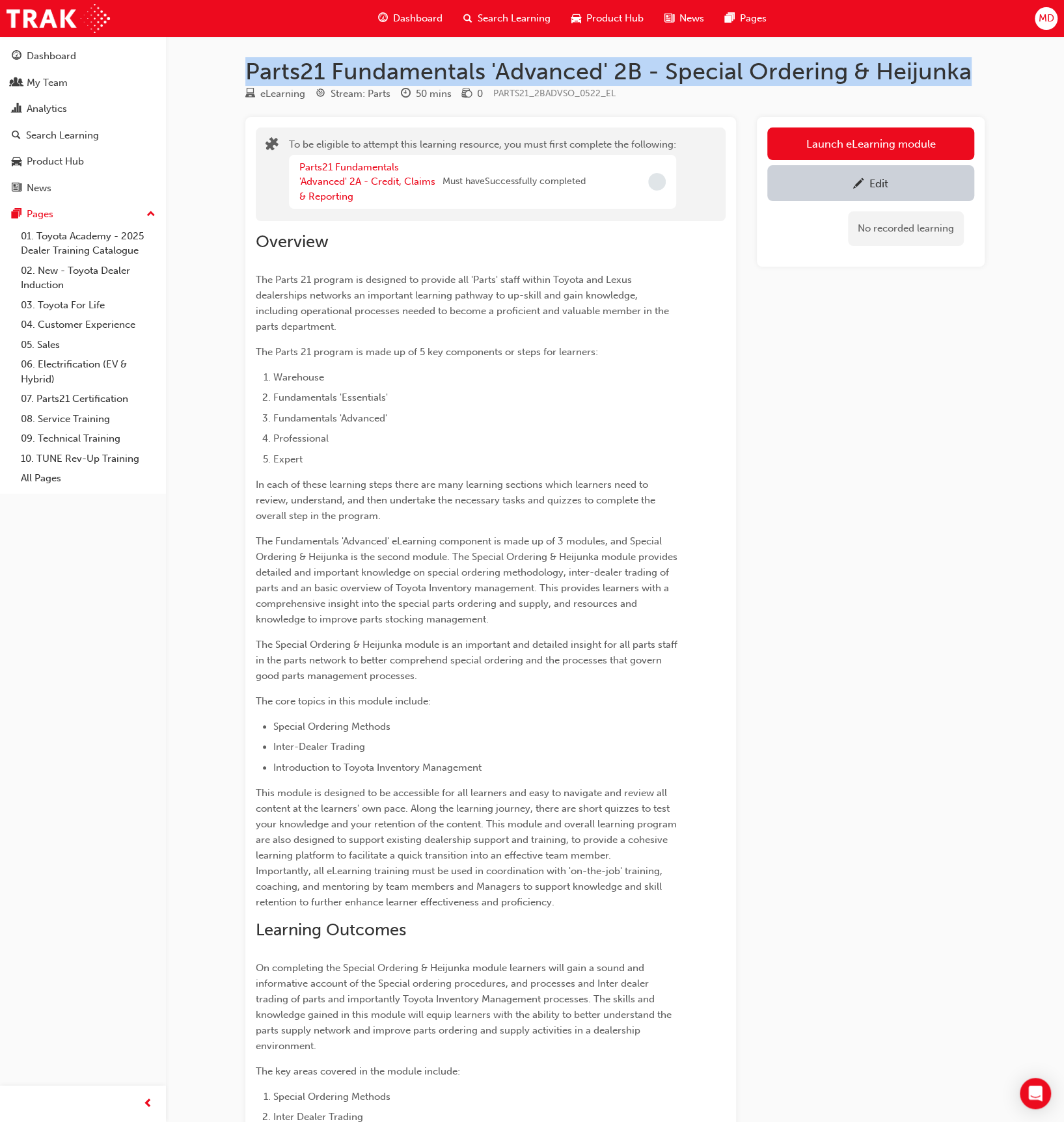
drag, startPoint x: 998, startPoint y: 76, endPoint x: 244, endPoint y: 73, distance: 754.0
click at [244, 73] on div "Parts21 Fundamentals 'Advanced' 2B - Special Ordering & Heijunka eLearning Stre…" at bounding box center [615, 746] width 780 height 1376
copy h1 "Parts21 Fundamentals 'Advanced' 2B - Special Ordering & Heijunka"
